Goal: Transaction & Acquisition: Purchase product/service

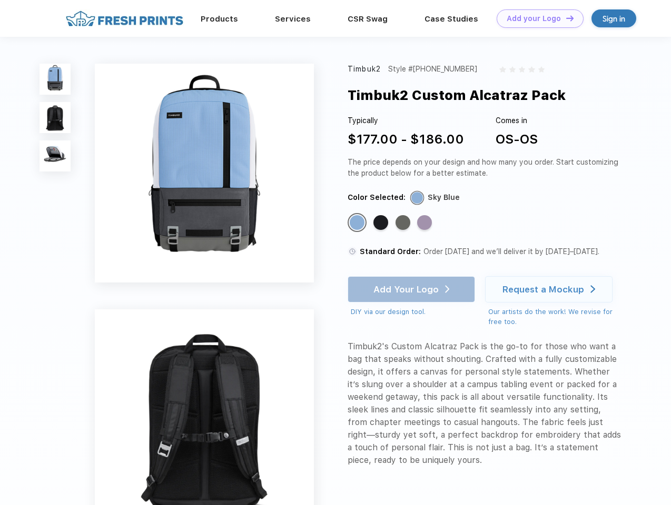
click at [536, 18] on link "Add your Logo Design Tool" at bounding box center [539, 18] width 87 height 18
click at [0, 0] on div "Design Tool" at bounding box center [0, 0] width 0 height 0
click at [565, 18] on link "Add your Logo Design Tool" at bounding box center [539, 18] width 87 height 18
click at [55, 79] on img at bounding box center [54, 79] width 31 height 31
click at [55, 118] on img at bounding box center [54, 117] width 31 height 31
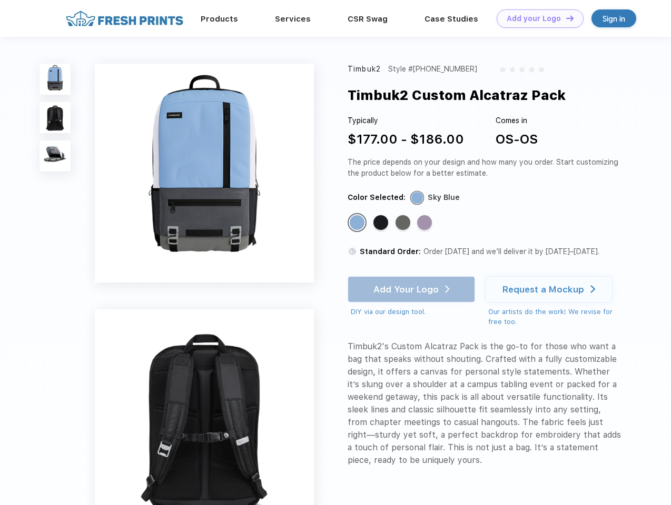
click at [55, 156] on img at bounding box center [54, 156] width 31 height 31
click at [358, 223] on div "Standard Color" at bounding box center [357, 222] width 15 height 15
click at [382, 223] on div "Standard Color" at bounding box center [380, 222] width 15 height 15
click at [404, 223] on div "Standard Color" at bounding box center [402, 222] width 15 height 15
click at [425, 223] on div "Standard Color" at bounding box center [424, 222] width 15 height 15
